Goal: Navigation & Orientation: Find specific page/section

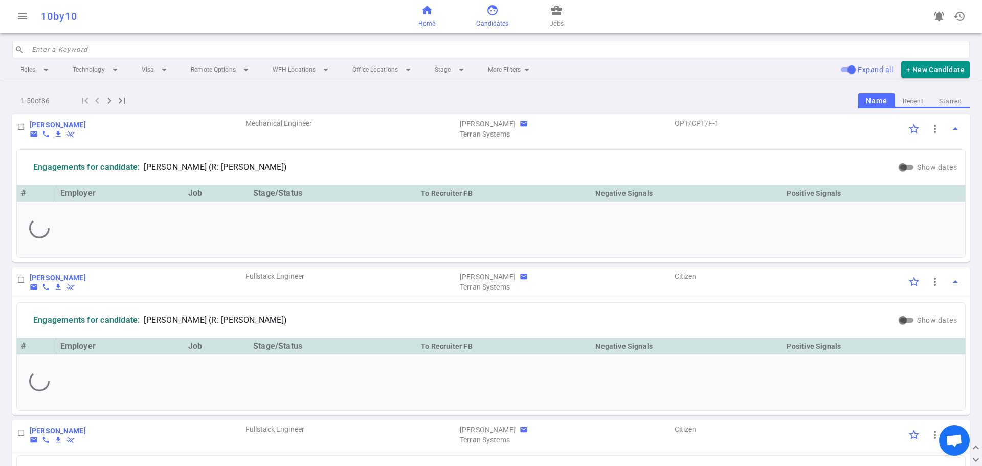
click at [429, 18] on span "Home" at bounding box center [426, 23] width 17 height 10
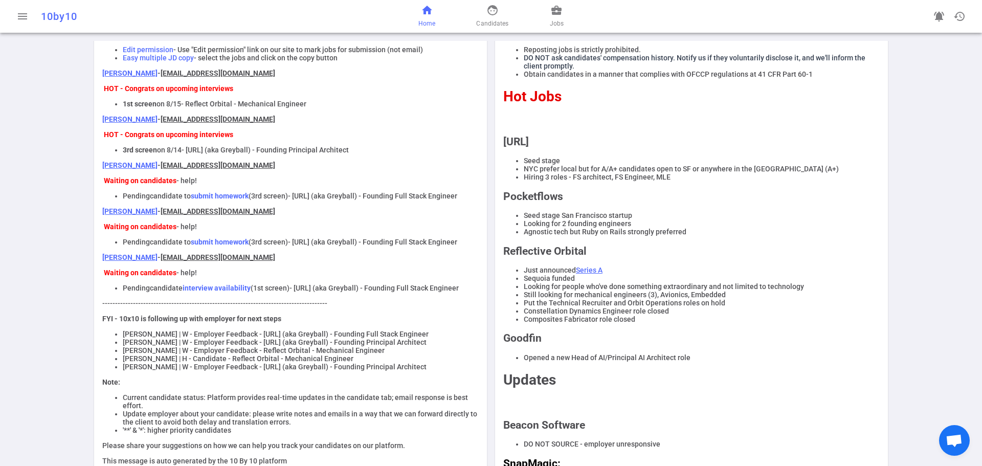
scroll to position [153, 0]
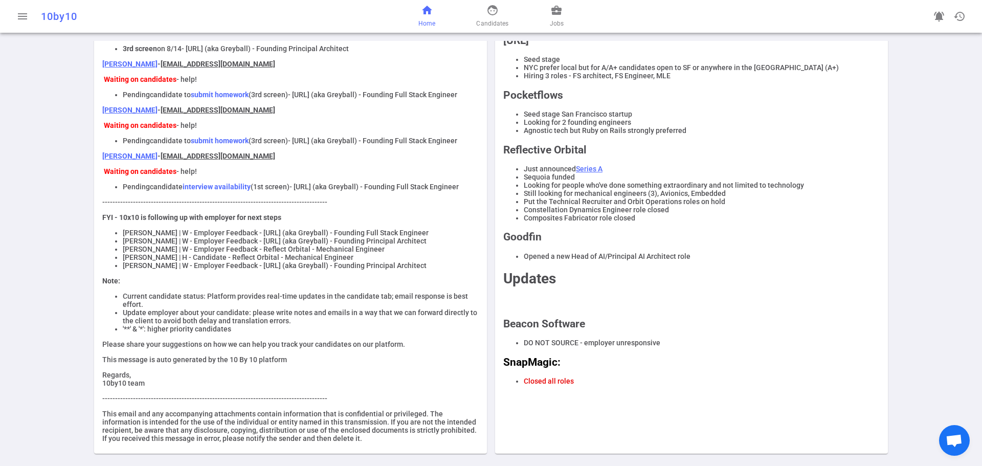
click at [605, 368] on h2 "SnapMagic:" at bounding box center [691, 362] width 376 height 12
click at [561, 32] on div "home Home face Candidates business_center Jobs" at bounding box center [490, 16] width 319 height 33
click at [554, 17] on link "business_center Jobs" at bounding box center [557, 16] width 14 height 25
